Goal: Download file/media

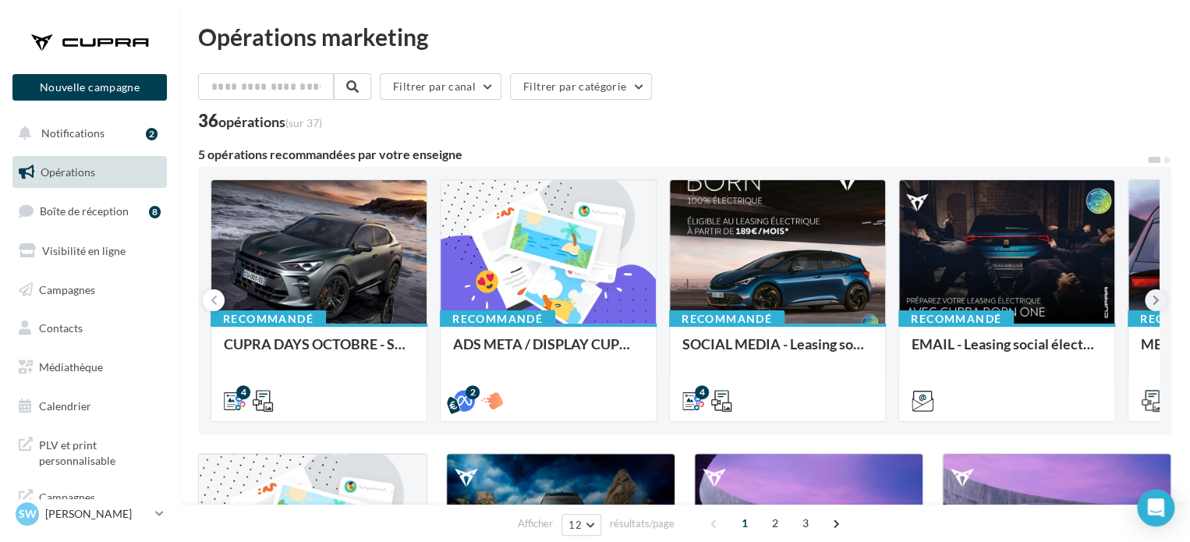
click at [1156, 298] on icon at bounding box center [1156, 300] width 7 height 16
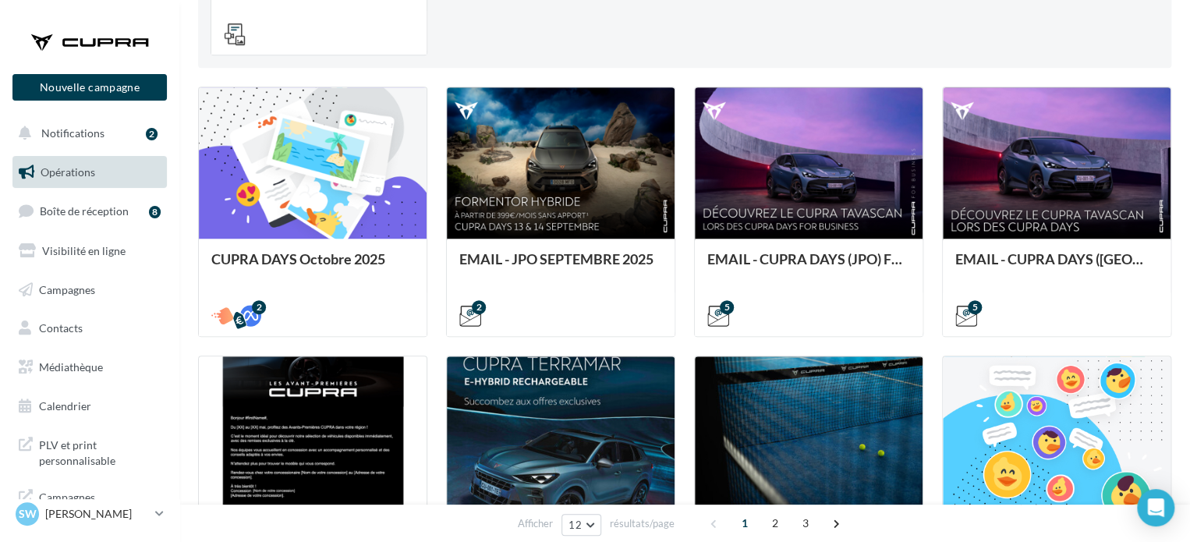
scroll to position [546, 0]
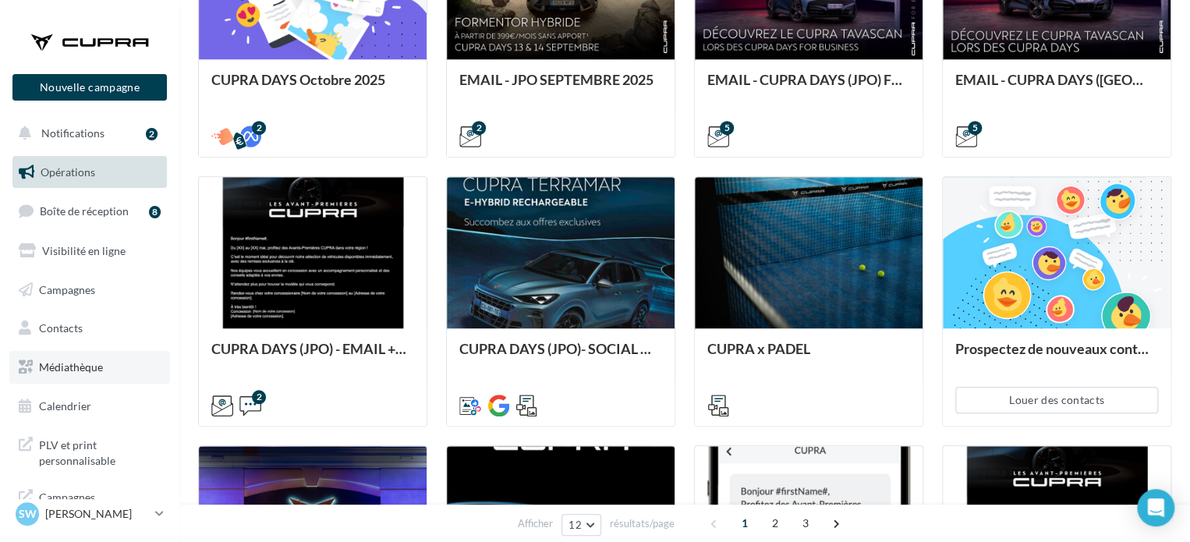
click at [72, 364] on span "Médiathèque" at bounding box center [71, 366] width 64 height 13
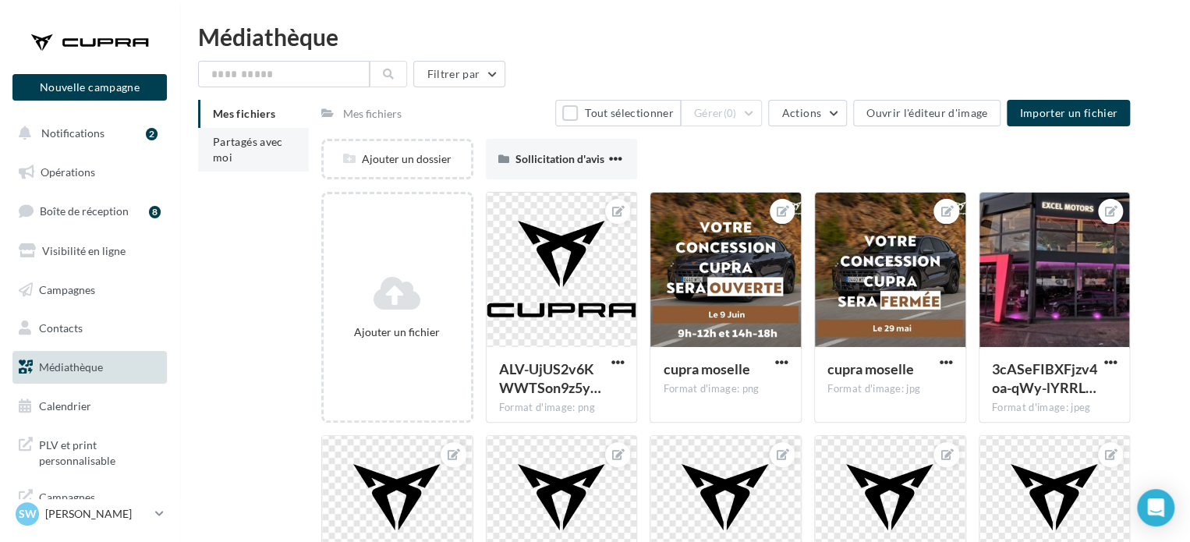
click at [229, 160] on span "Partagés avec moi" at bounding box center [248, 149] width 70 height 29
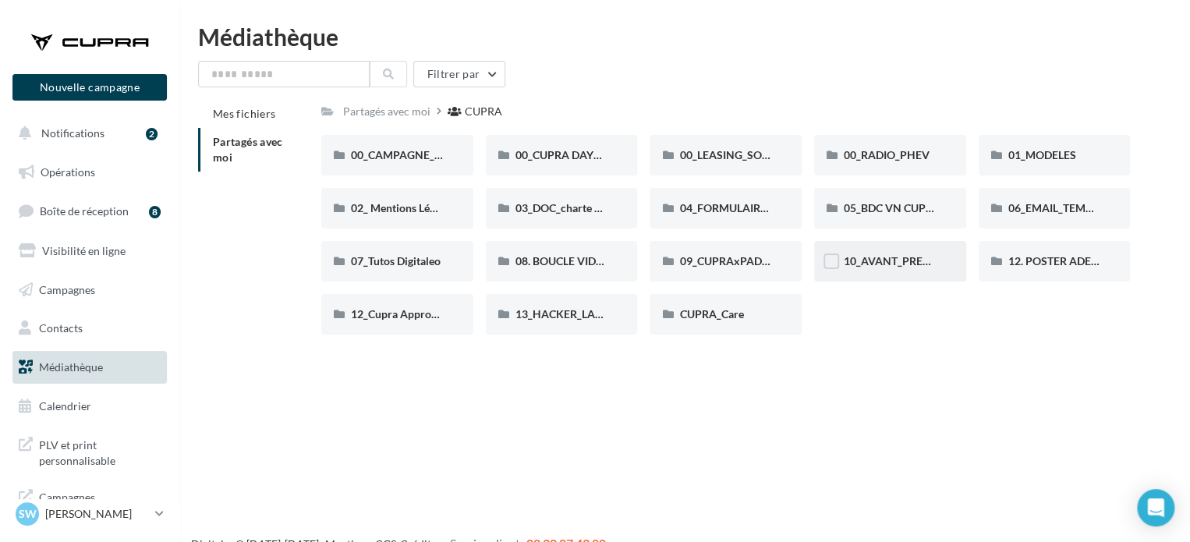
click at [872, 274] on div "10_AVANT_PREMIÈRES_CUPRA (VENTES PRIVEES)" at bounding box center [890, 261] width 152 height 41
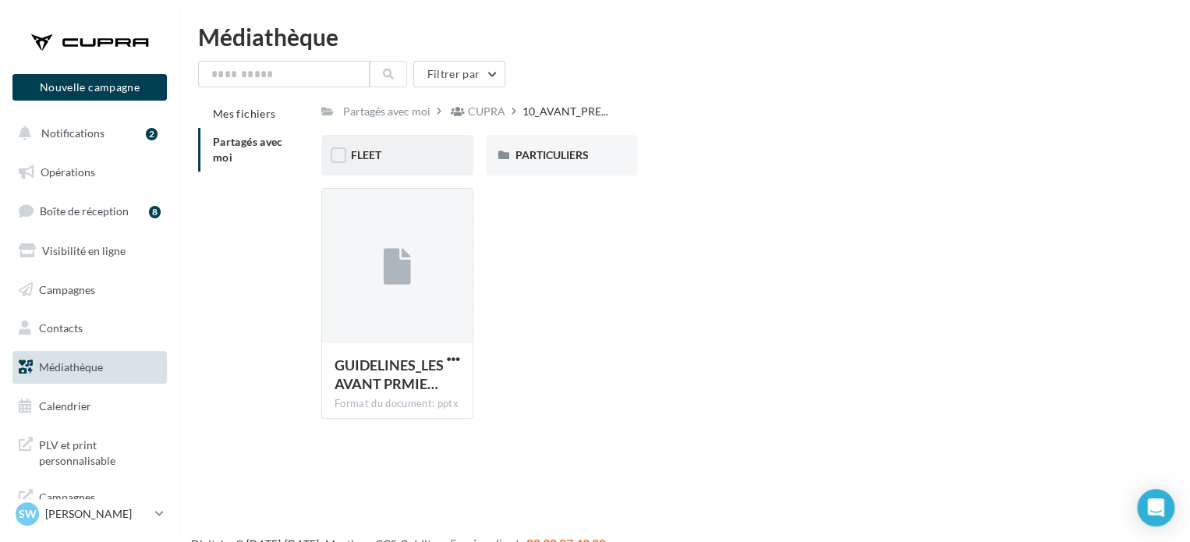
click at [416, 152] on div "FLEET" at bounding box center [397, 155] width 93 height 16
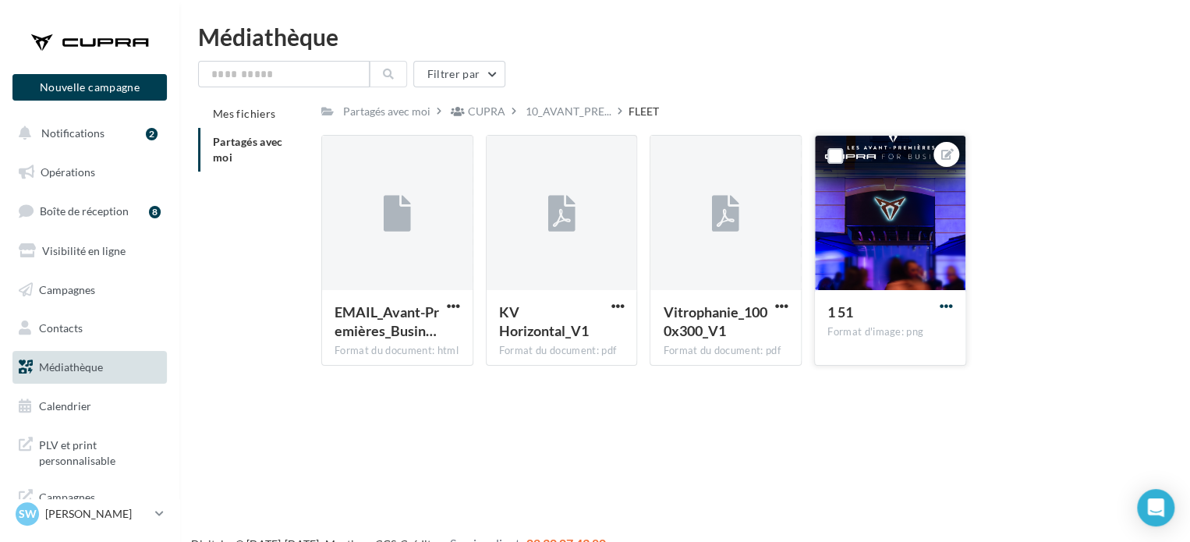
click at [948, 304] on span "button" at bounding box center [946, 306] width 13 height 13
click at [884, 379] on button "Télécharger" at bounding box center [874, 377] width 165 height 41
click at [357, 237] on div at bounding box center [397, 214] width 151 height 156
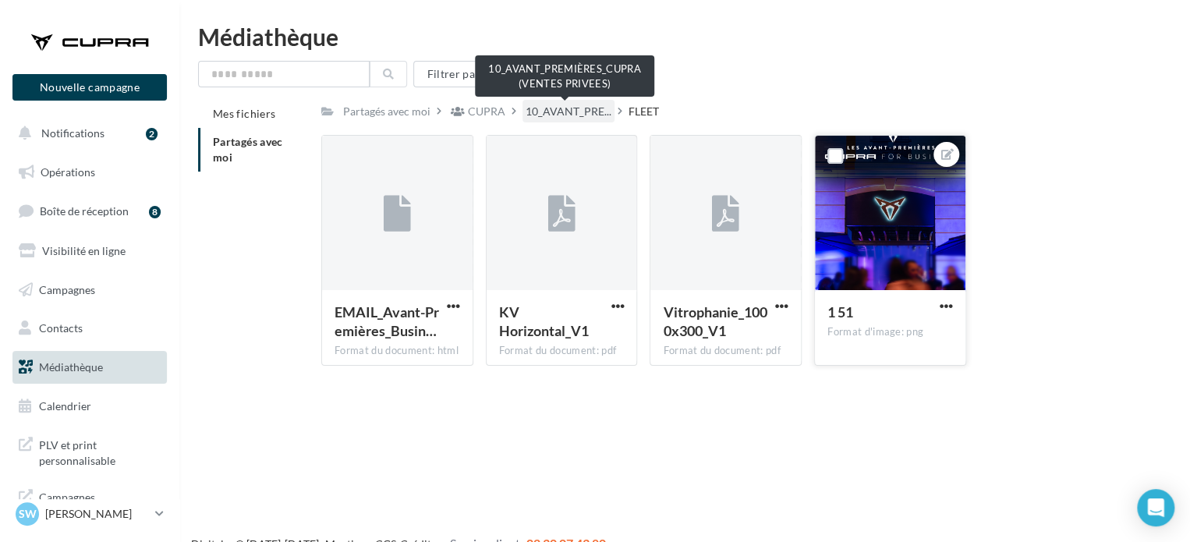
click at [548, 116] on span "10_AVANT_PRE..." at bounding box center [569, 112] width 86 height 16
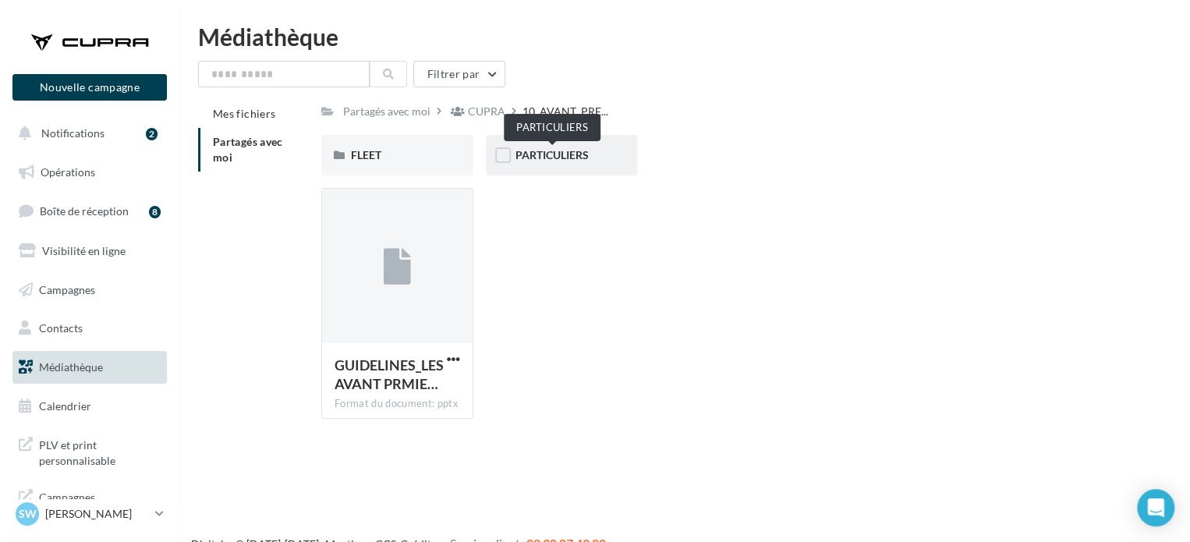
click at [565, 161] on span "PARTICULIERS" at bounding box center [552, 154] width 73 height 13
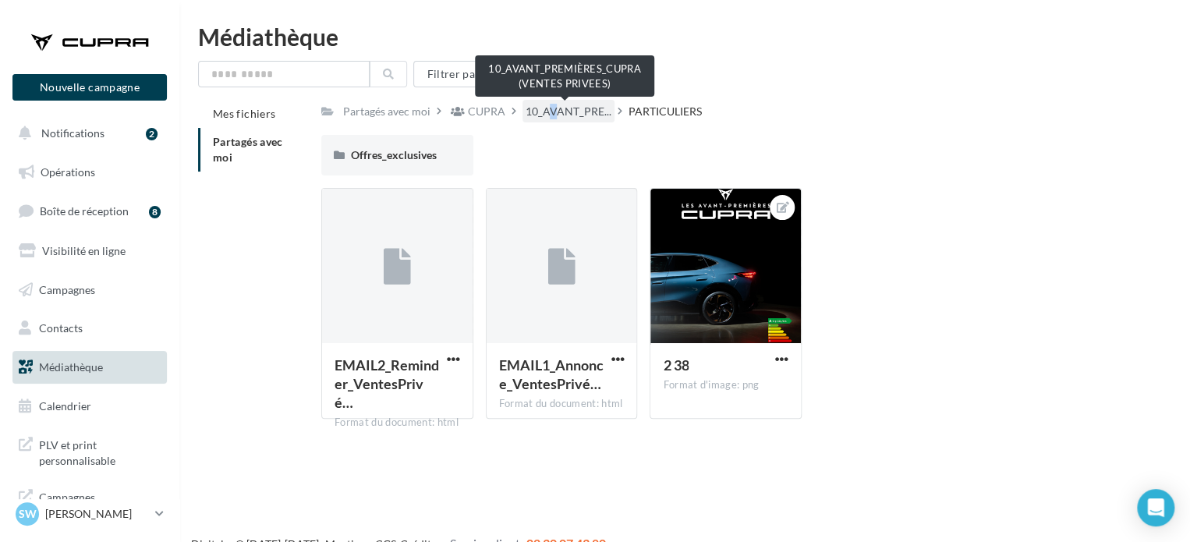
click at [543, 105] on span "10_AVANT_PRE..." at bounding box center [569, 112] width 86 height 16
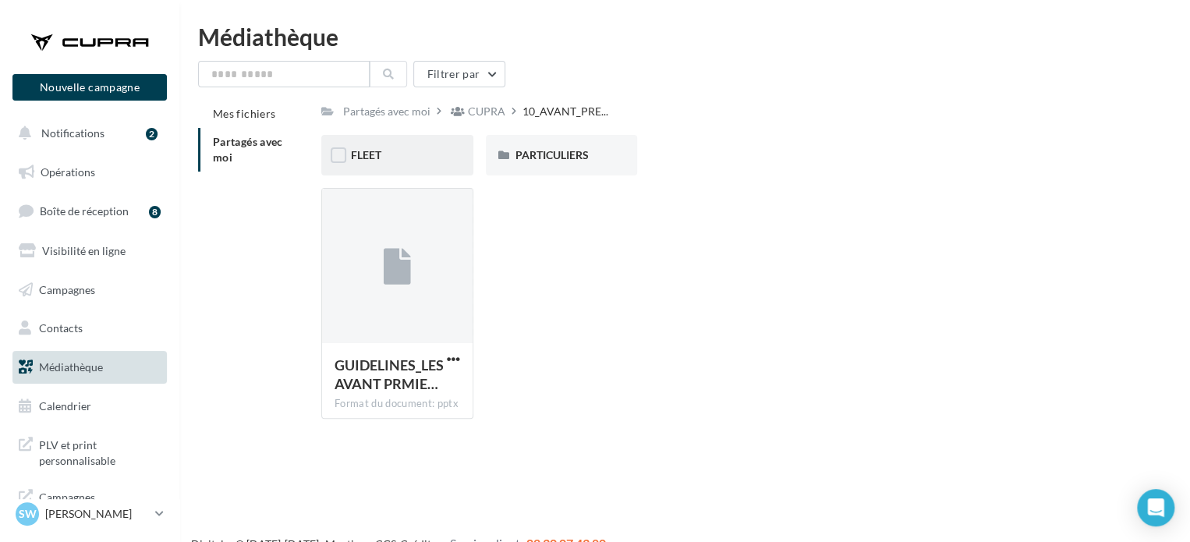
click at [338, 147] on div "FLEET" at bounding box center [397, 155] width 152 height 41
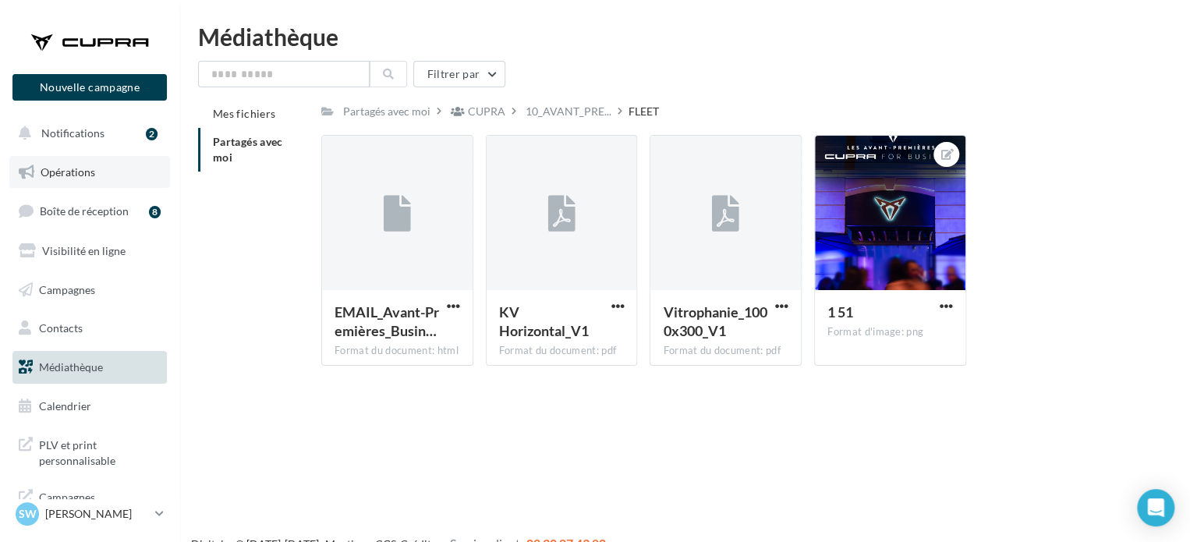
click at [70, 174] on span "Opérations" at bounding box center [68, 171] width 55 height 13
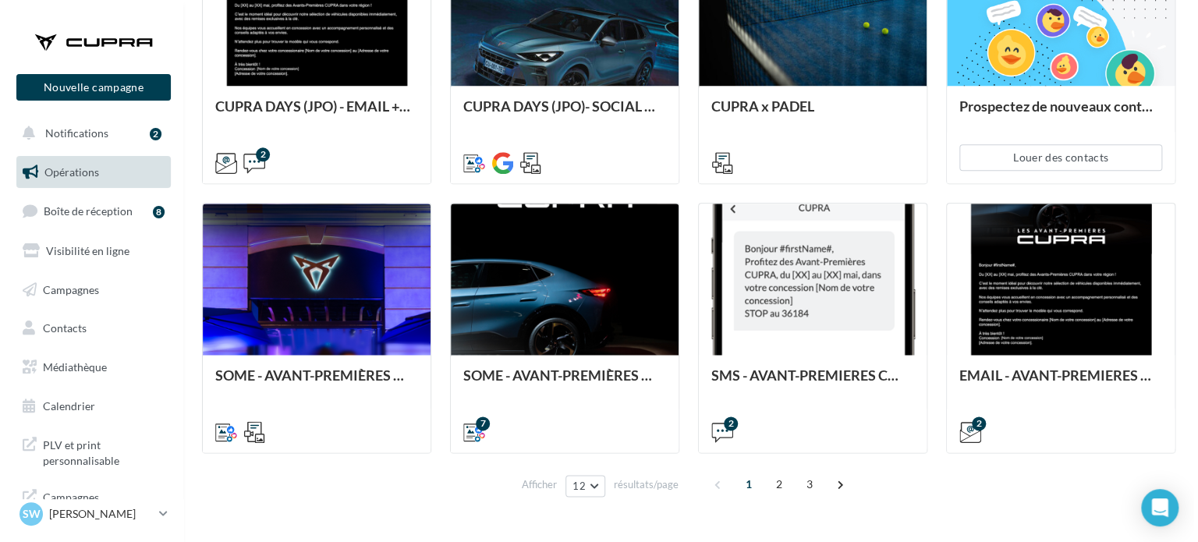
scroll to position [829, 0]
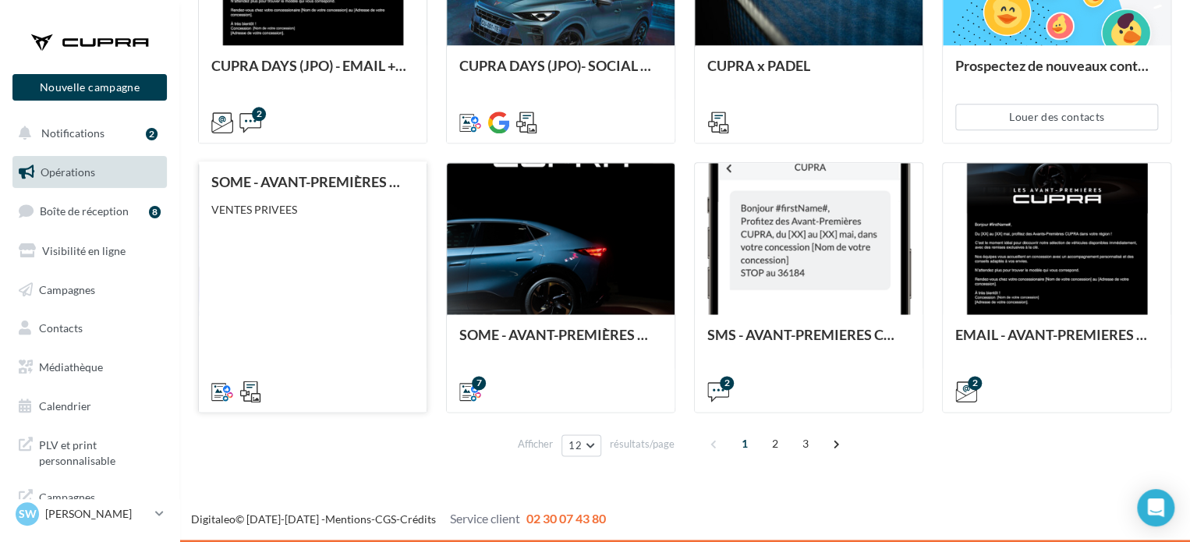
click at [347, 270] on div "SOME - AVANT-PREMIÈRES CUPRA FOR BUSINESS (VENTES PRIVEES) VENTES PRIVEES" at bounding box center [312, 286] width 203 height 224
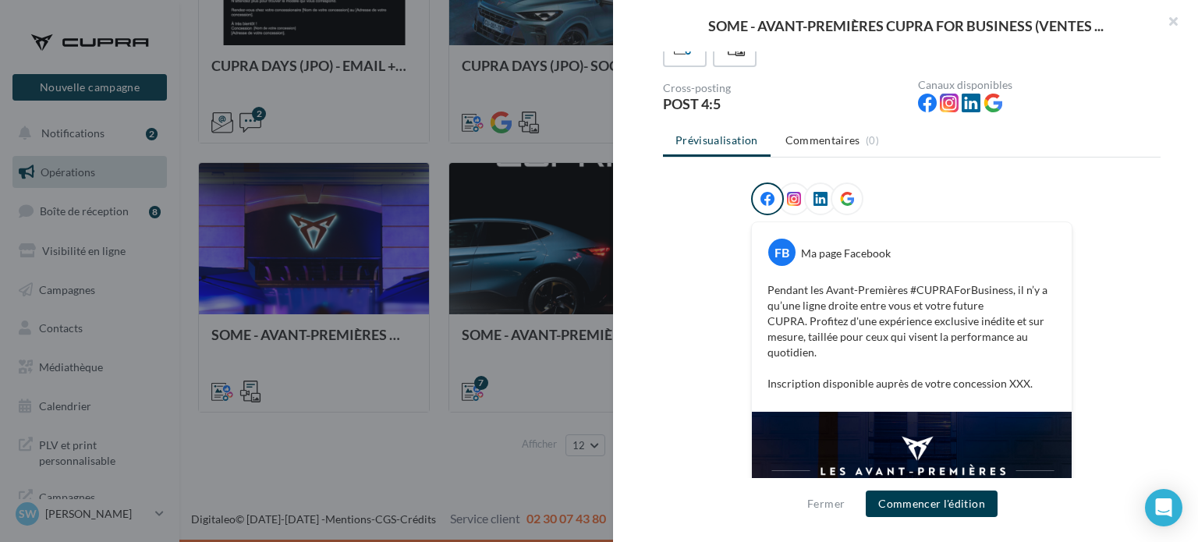
scroll to position [0, 0]
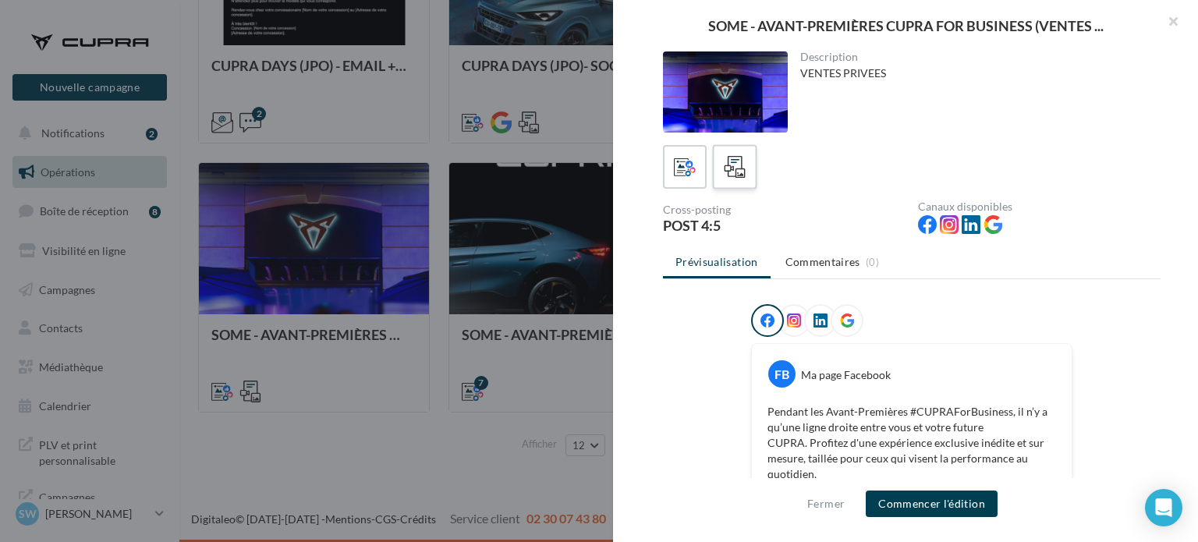
click at [728, 178] on span at bounding box center [735, 168] width 23 height 24
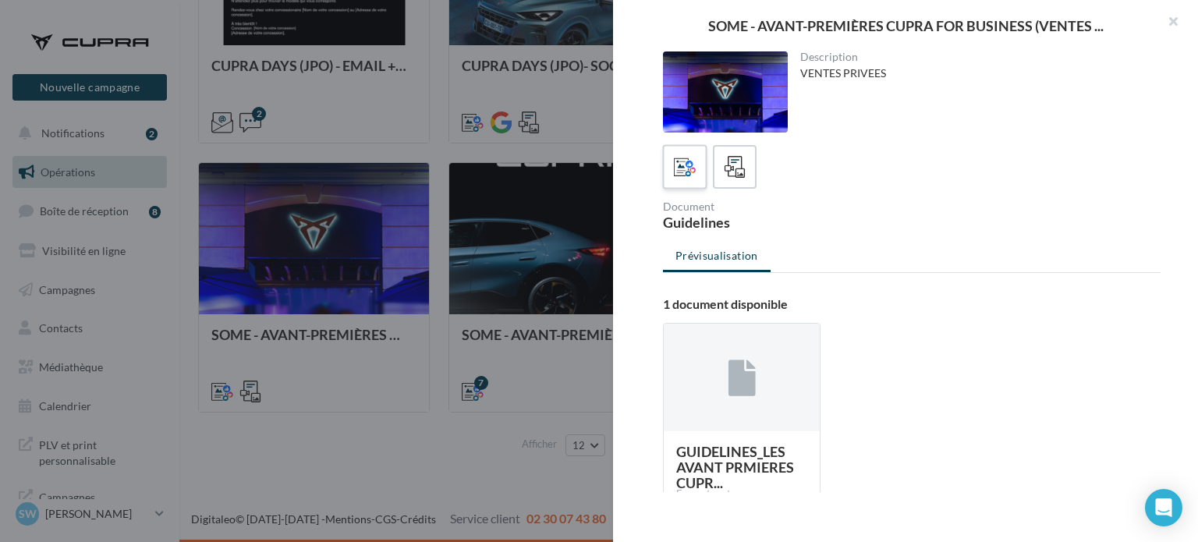
click at [668, 158] on label at bounding box center [684, 166] width 44 height 44
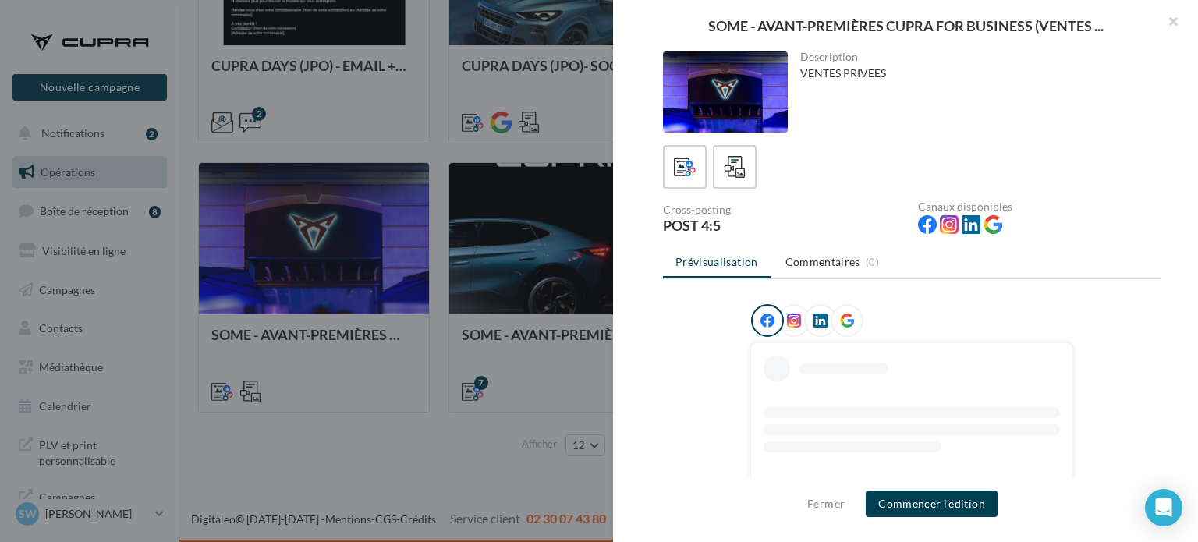
click at [789, 321] on icon at bounding box center [794, 321] width 14 height 14
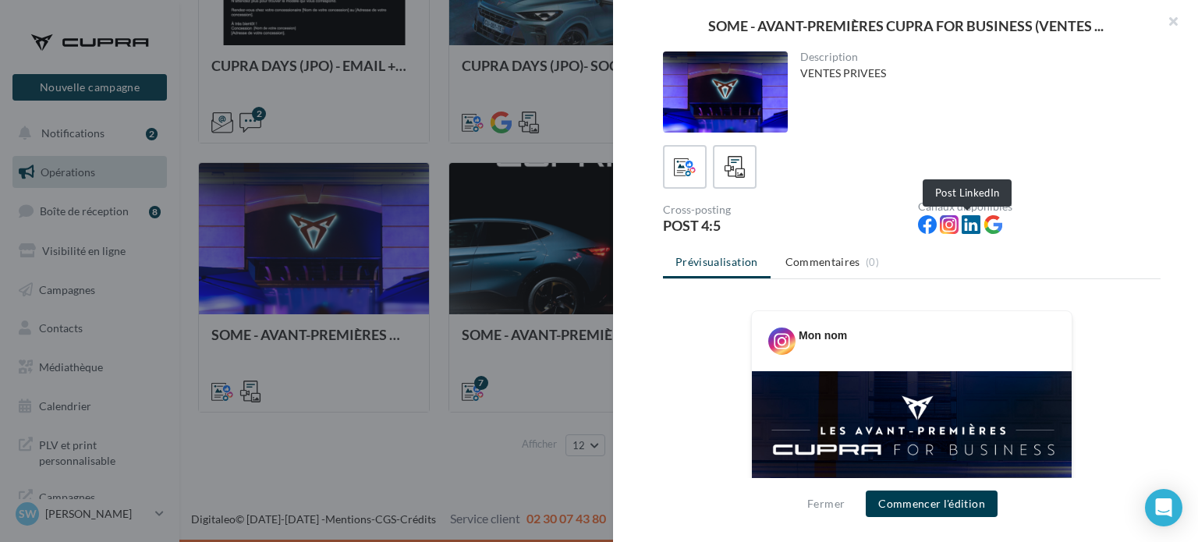
click at [969, 222] on icon at bounding box center [971, 224] width 19 height 19
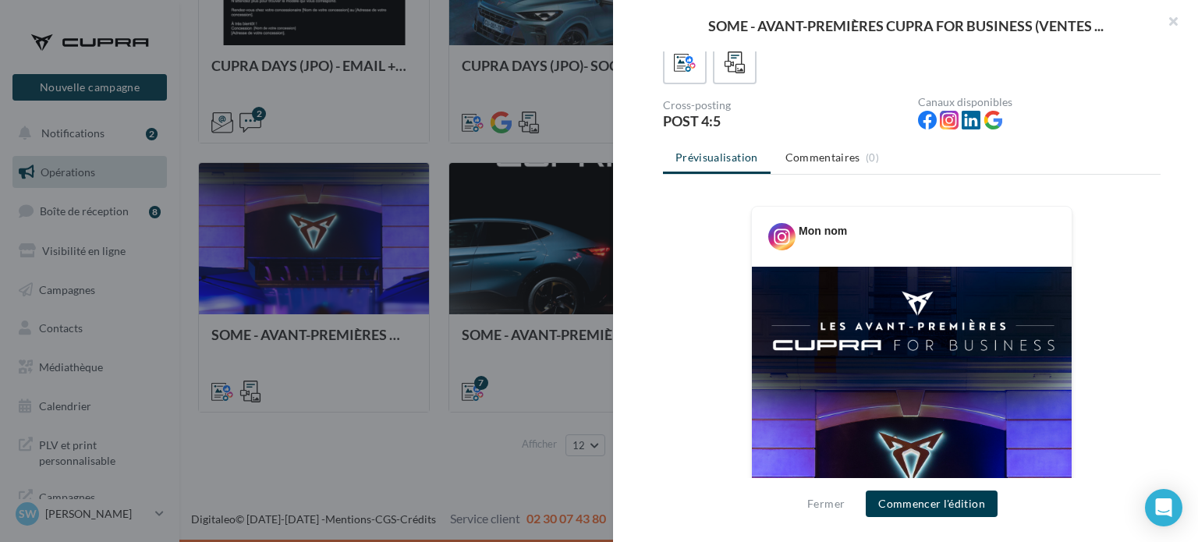
scroll to position [78, 0]
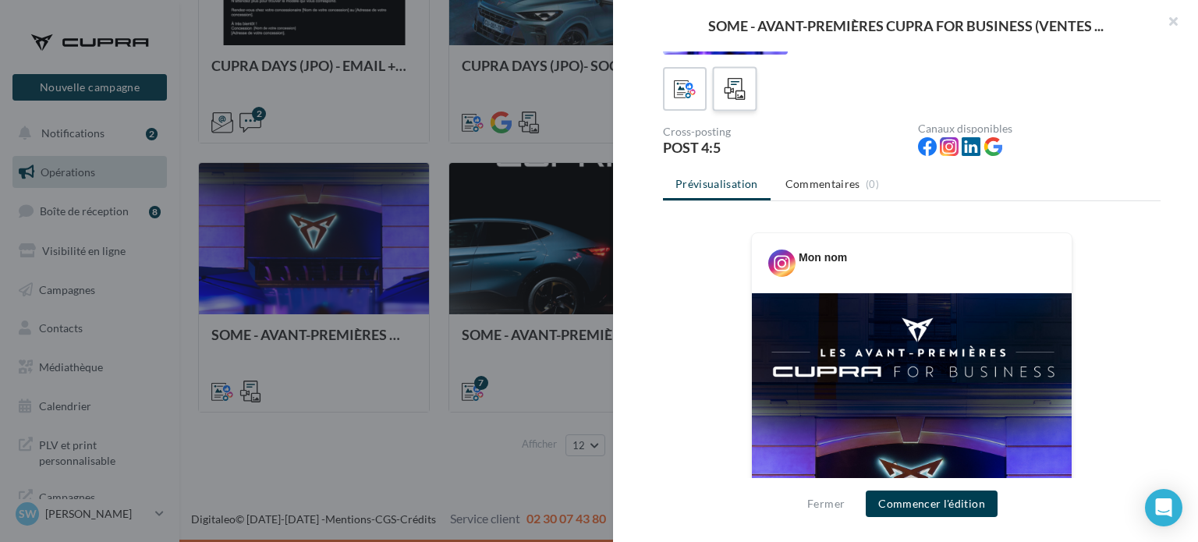
click at [752, 94] on label at bounding box center [734, 88] width 44 height 44
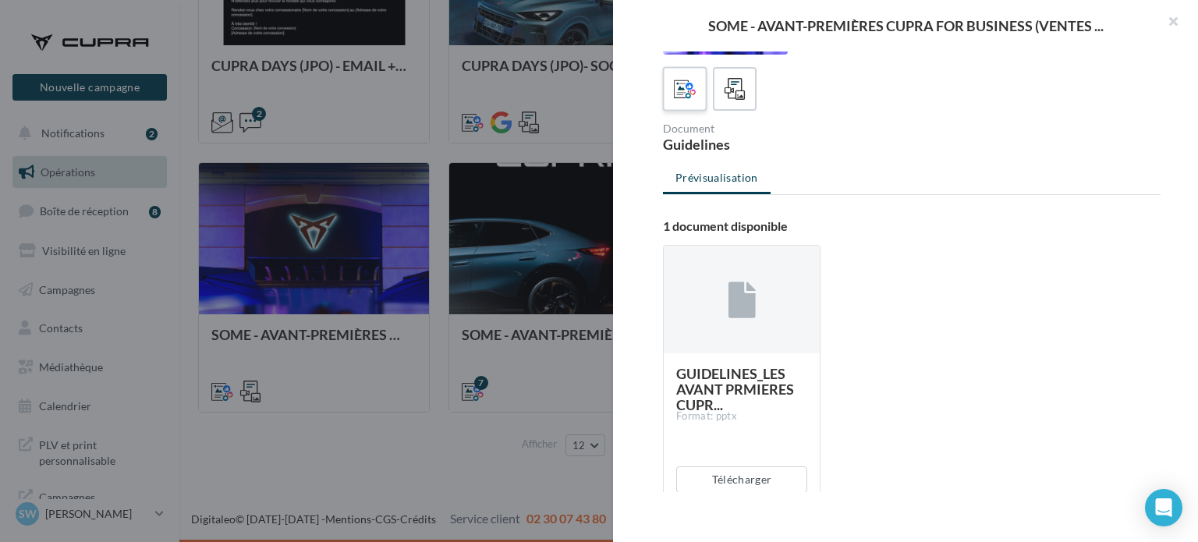
click at [683, 84] on icon at bounding box center [685, 89] width 23 height 23
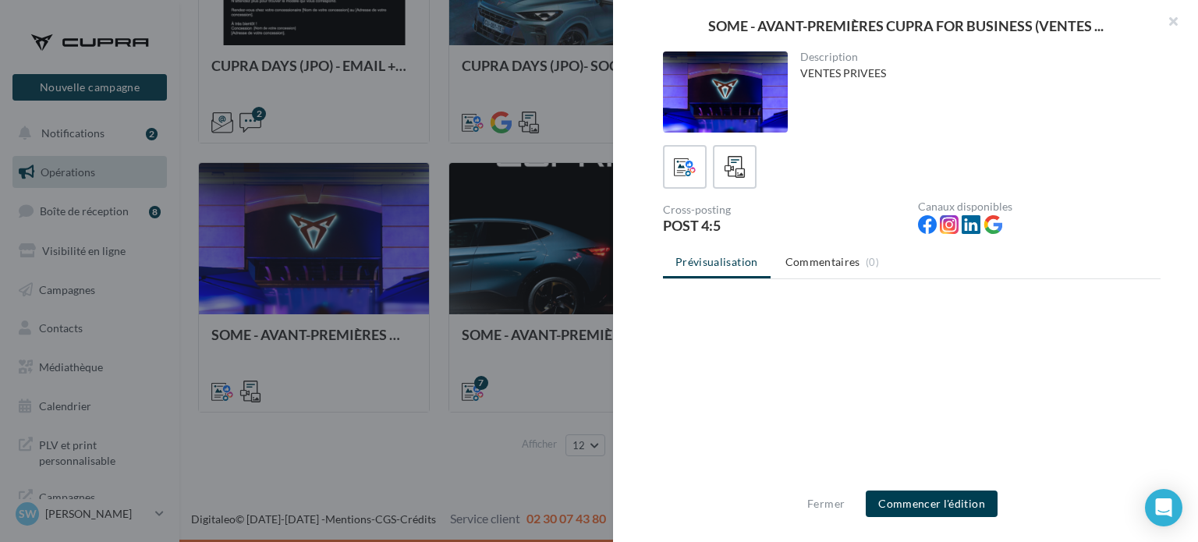
scroll to position [0, 0]
click at [817, 318] on icon at bounding box center [821, 321] width 14 height 14
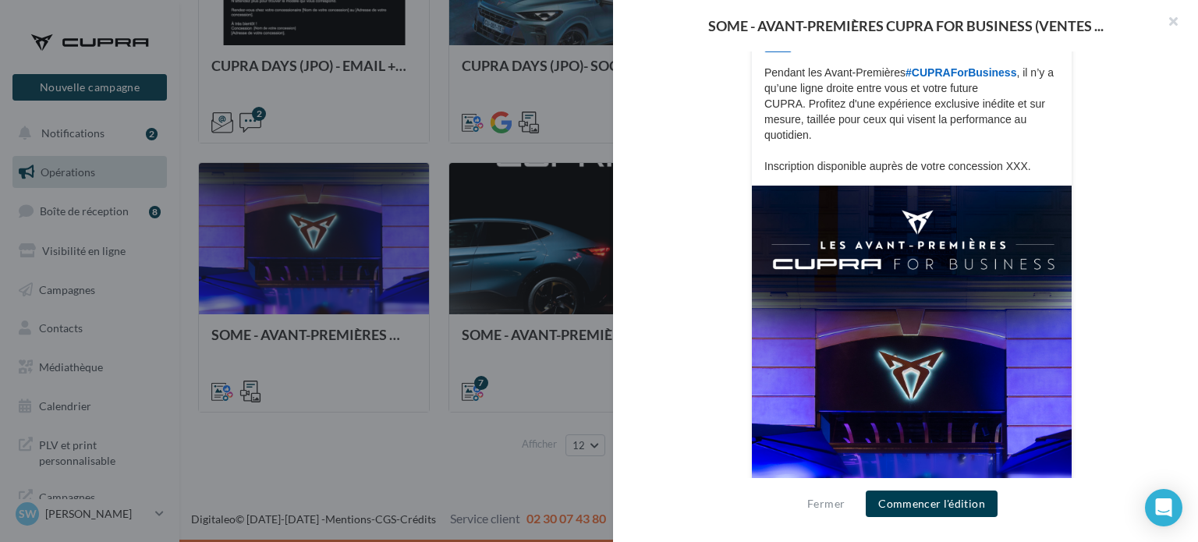
scroll to position [377, 0]
